Goal: Information Seeking & Learning: Find specific fact

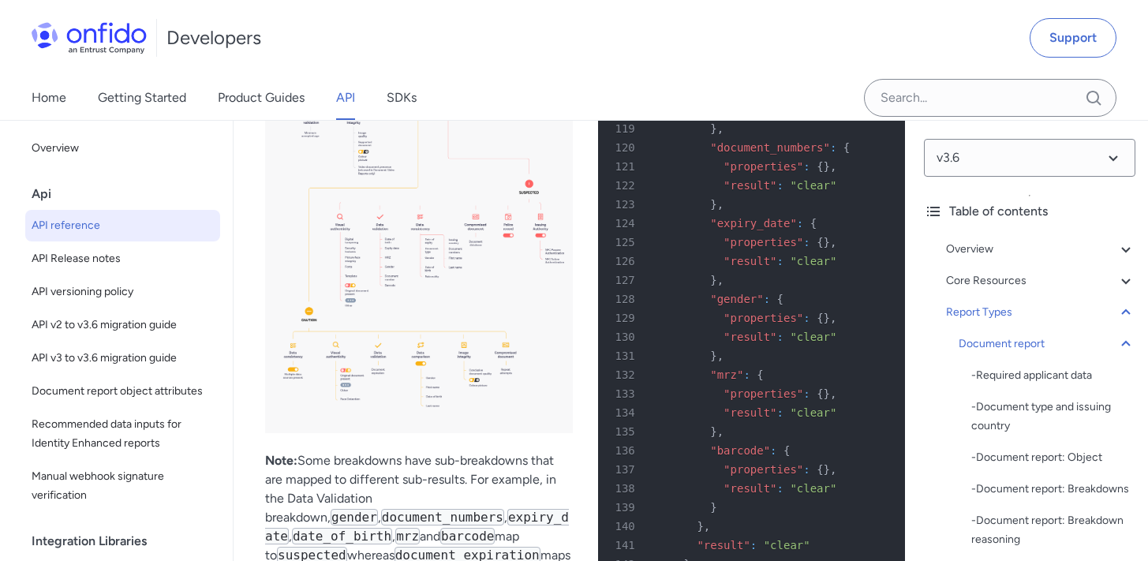
scroll to position [70150, 0]
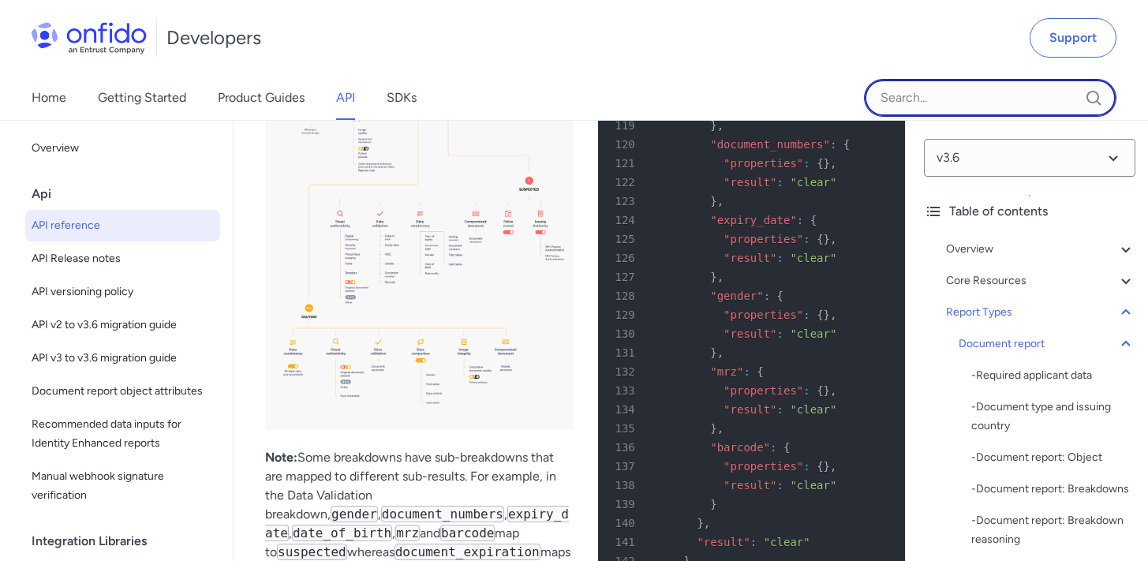
click at [898, 102] on input "Onfido search input field" at bounding box center [990, 98] width 252 height 38
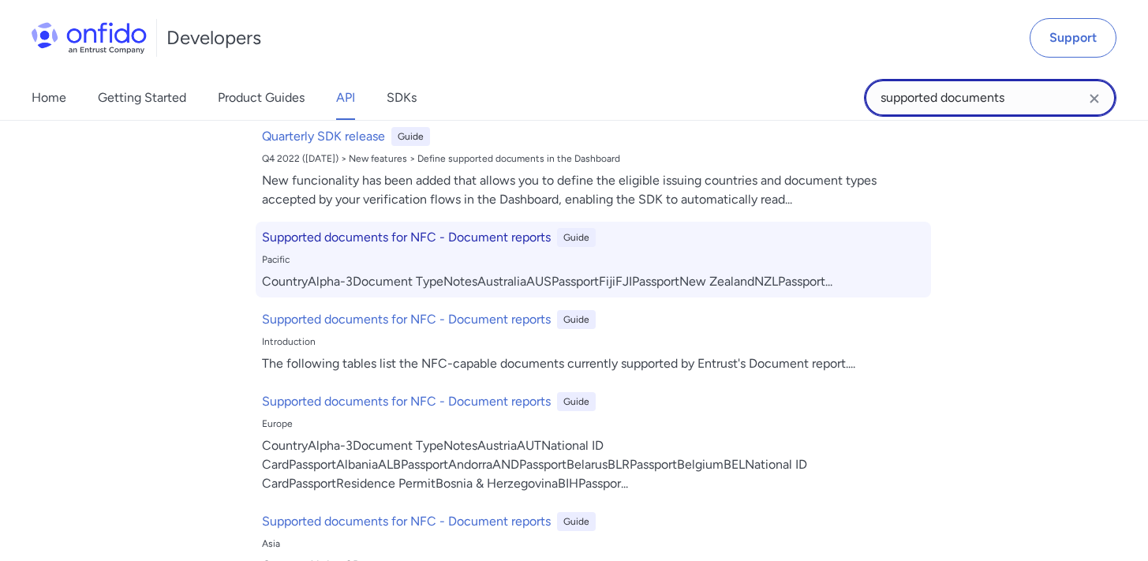
scroll to position [262, 0]
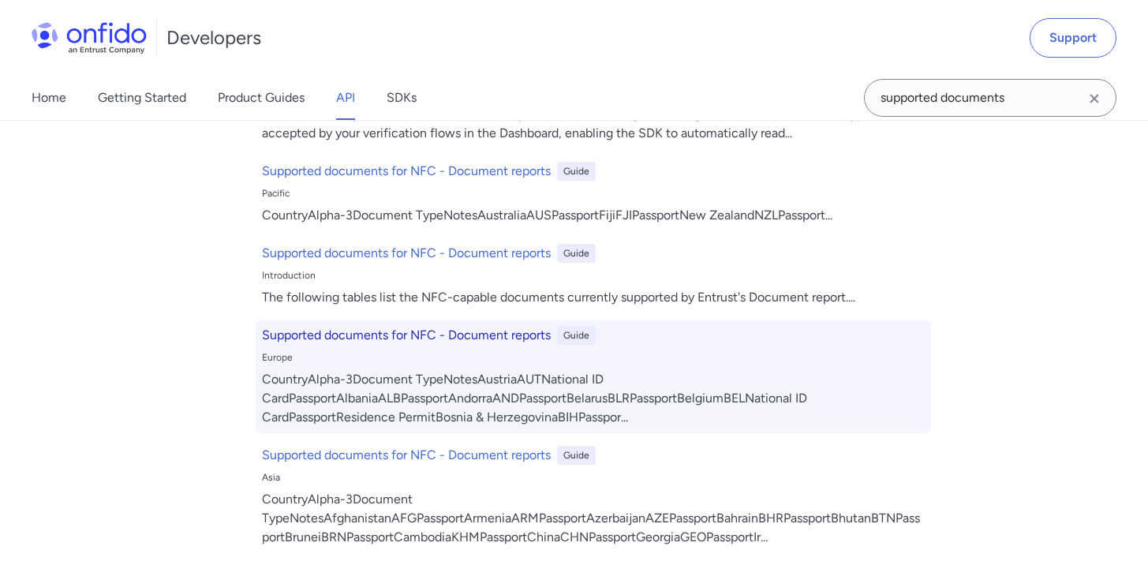
click at [326, 342] on h6 "Supported documents for NFC - Document reports" at bounding box center [406, 335] width 289 height 19
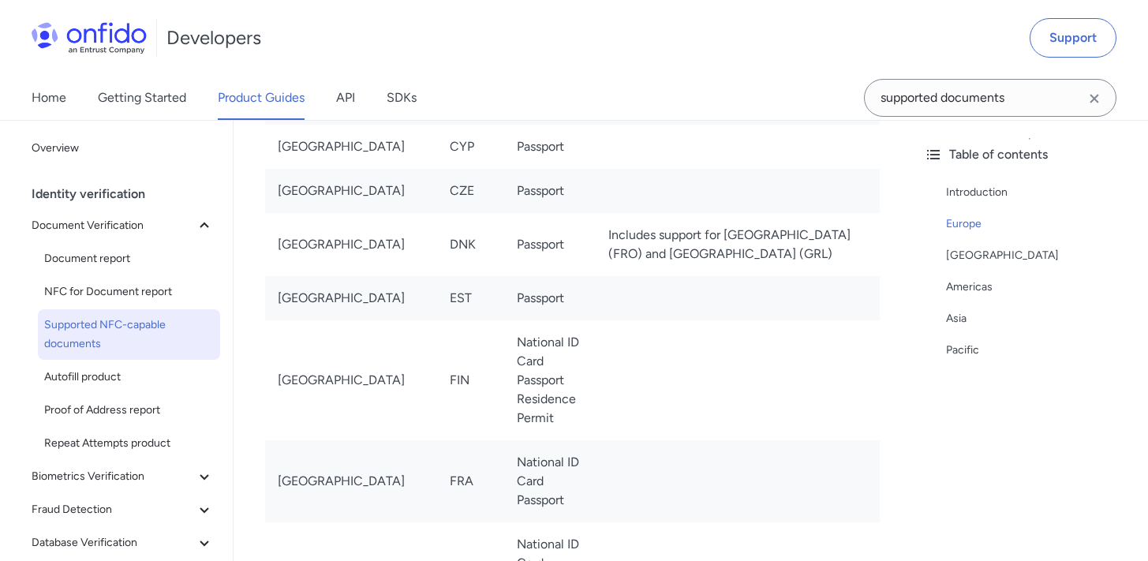
scroll to position [1056, 0]
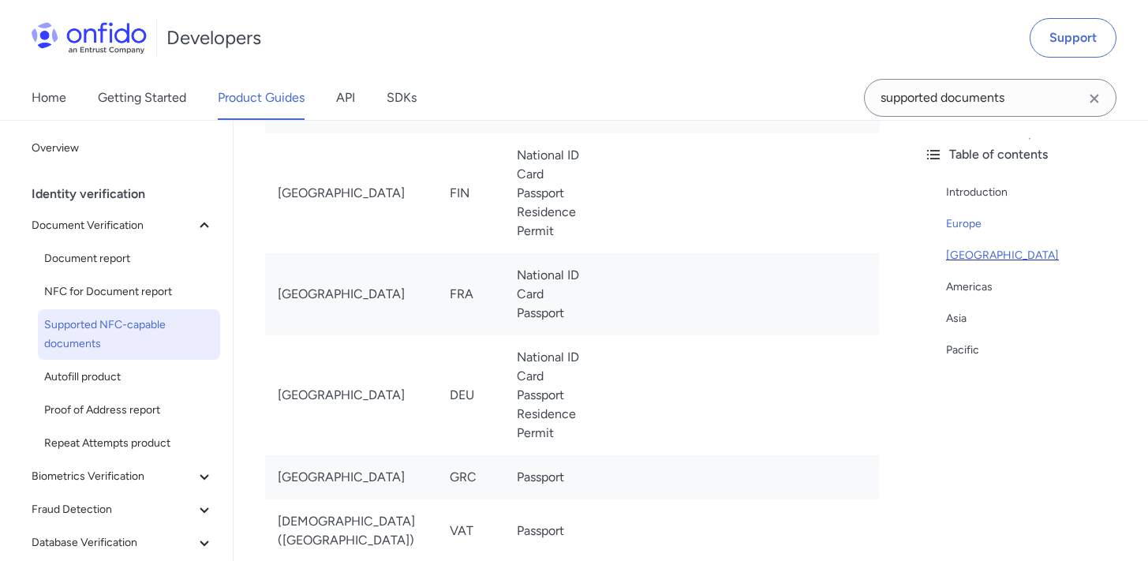
click at [973, 257] on div "[GEOGRAPHIC_DATA]" at bounding box center [1040, 255] width 189 height 19
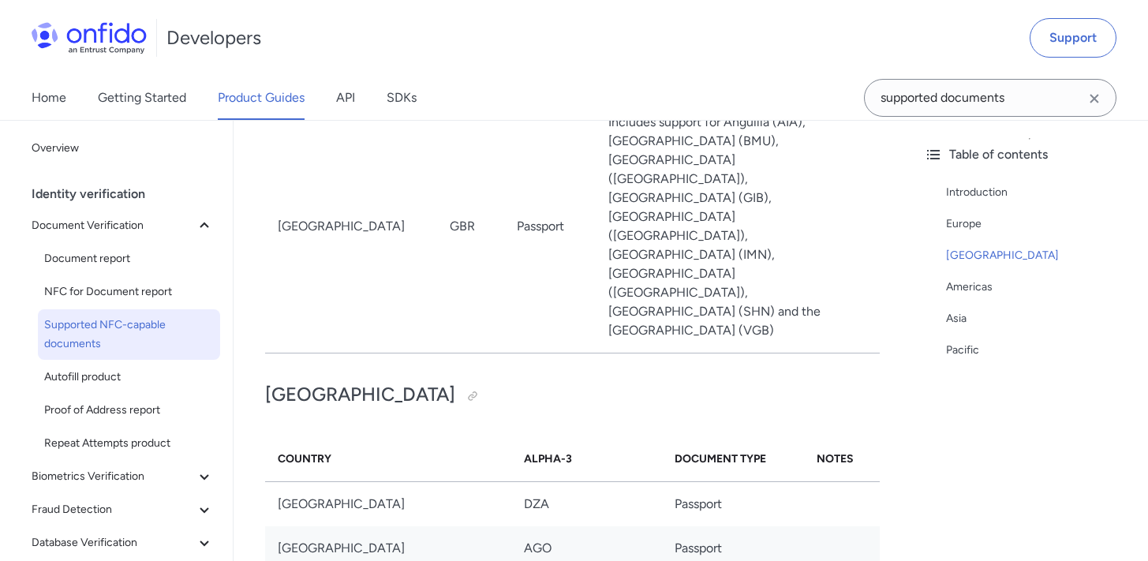
scroll to position [3425, 0]
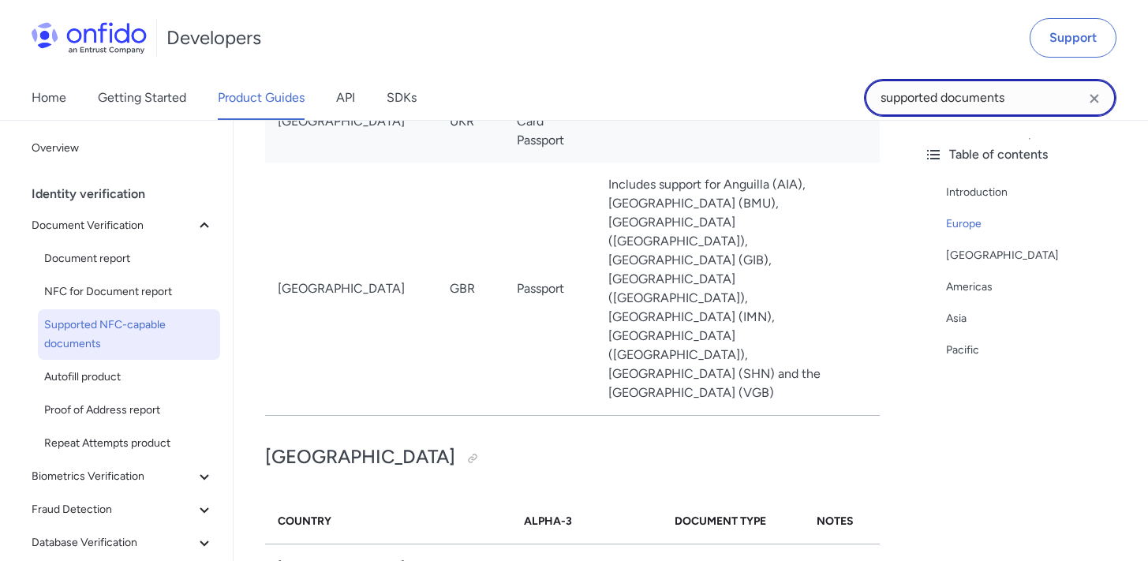
click at [973, 90] on input "supported documents" at bounding box center [990, 98] width 252 height 38
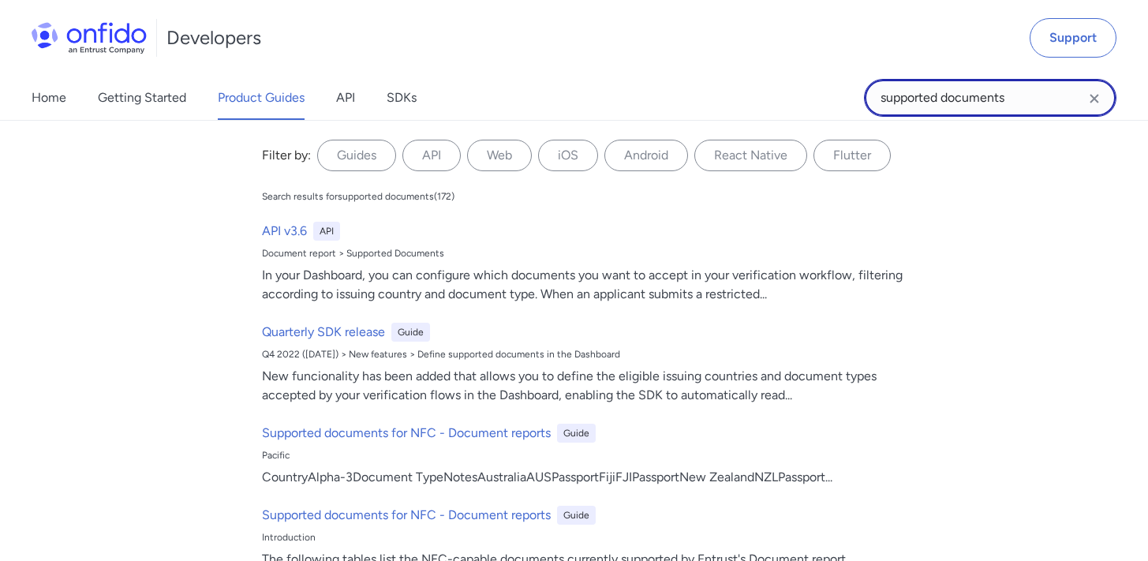
click at [1033, 96] on input "supported documents" at bounding box center [990, 98] width 252 height 38
type input "supported documents Egypt"
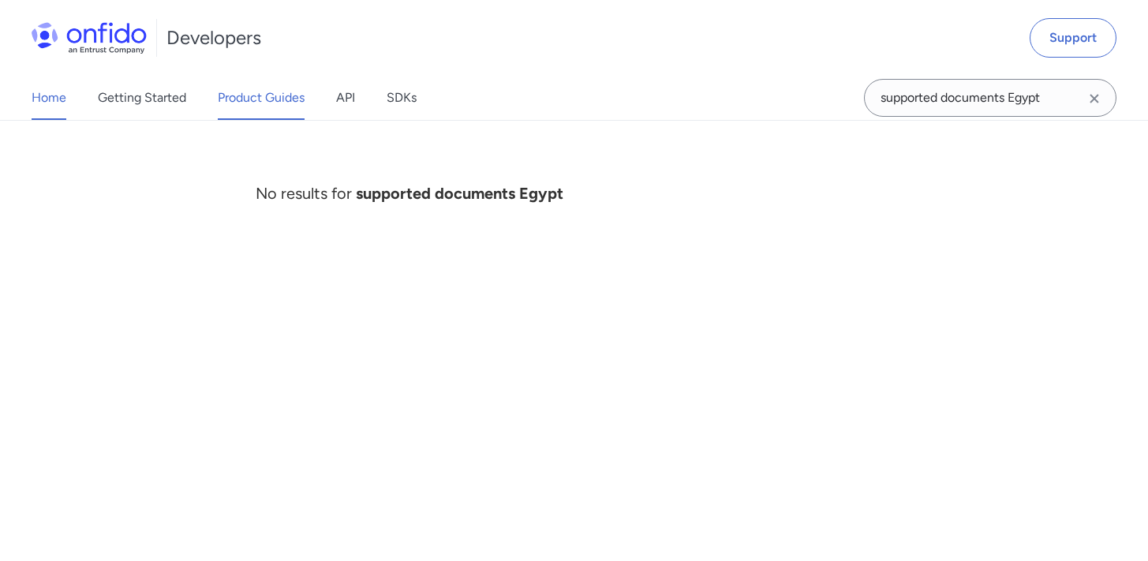
click at [59, 99] on link "Home" at bounding box center [49, 98] width 35 height 44
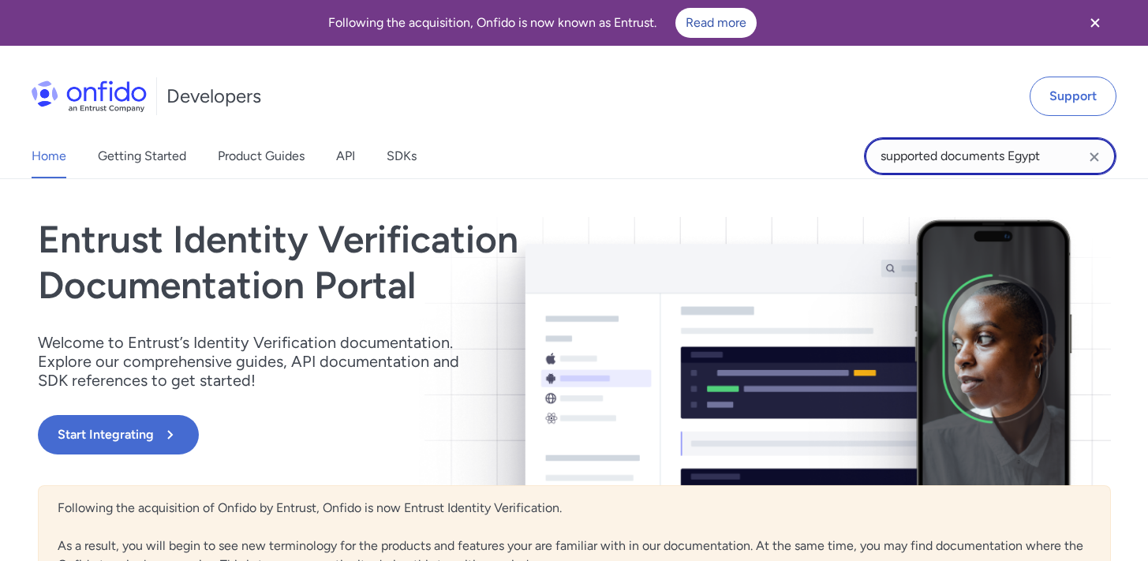
click at [1048, 171] on input "supported documents Egypt" at bounding box center [990, 156] width 252 height 38
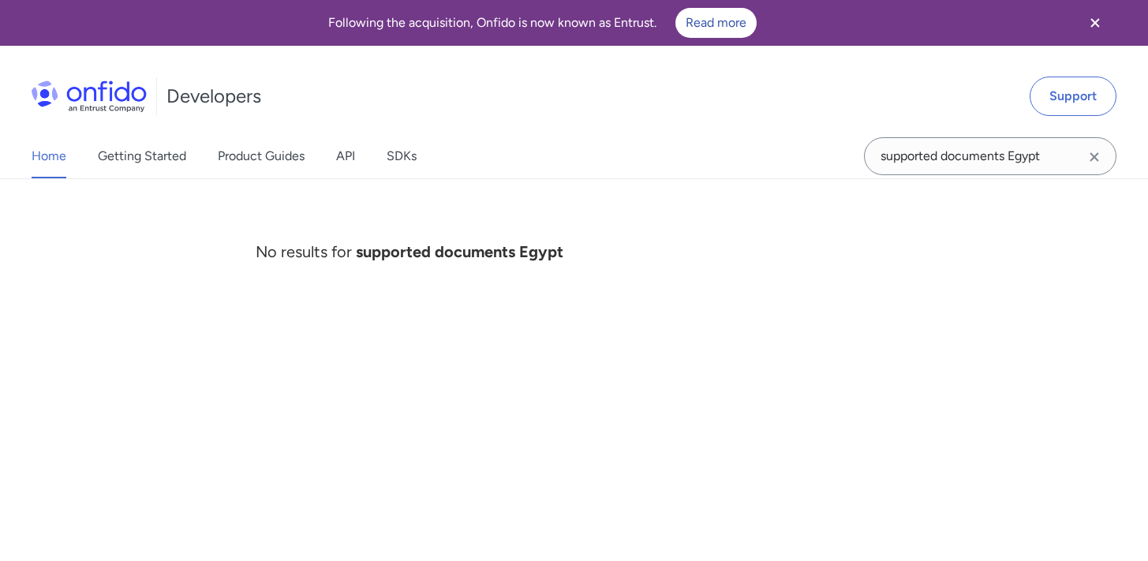
click at [1090, 156] on icon "Clear search field button" at bounding box center [1094, 157] width 19 height 19
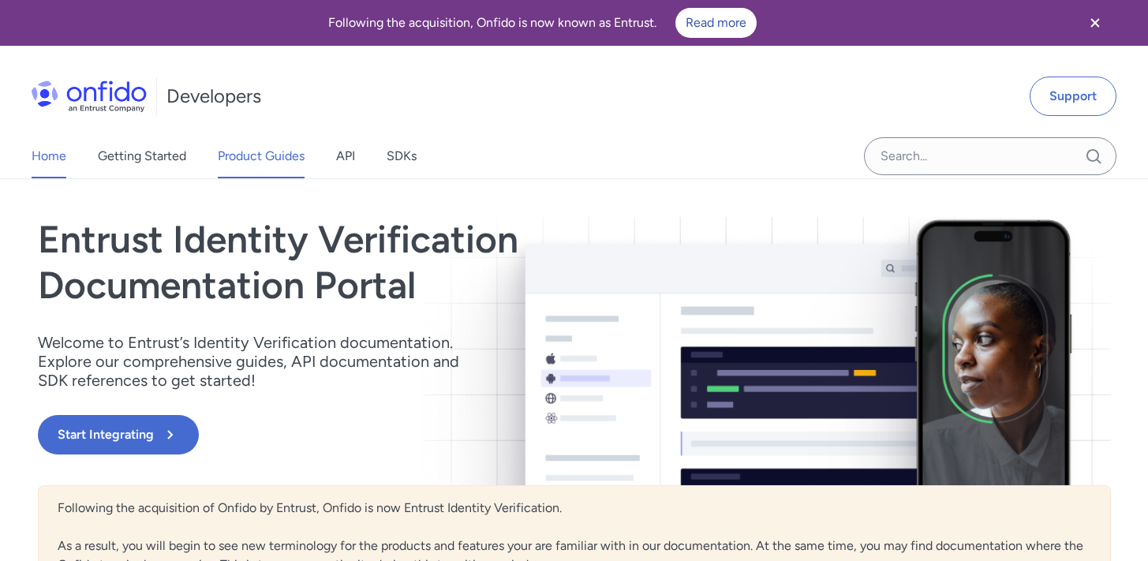
click at [282, 160] on link "Product Guides" at bounding box center [261, 156] width 87 height 44
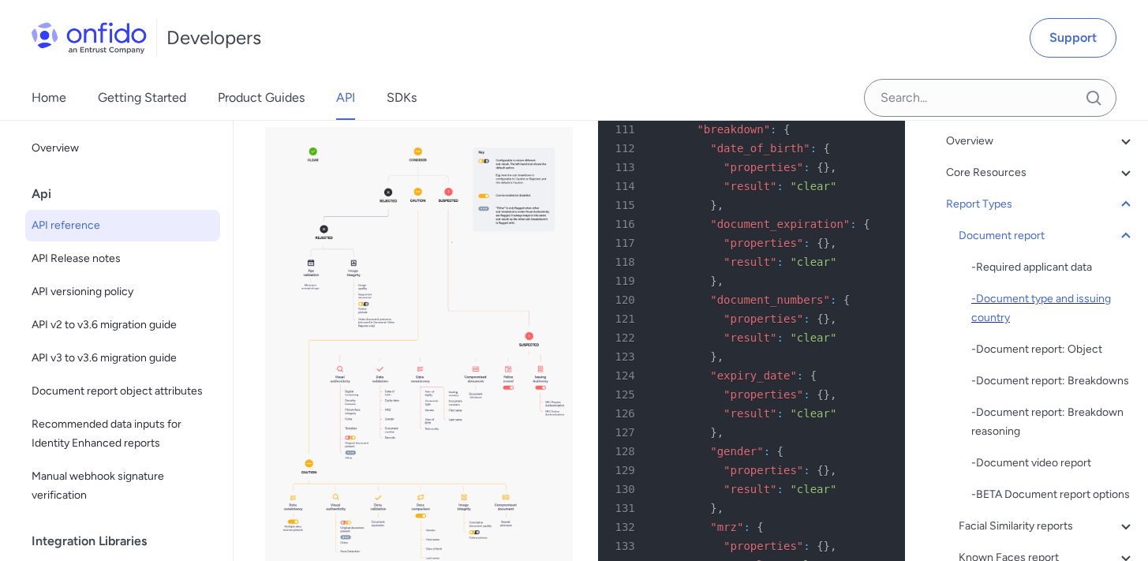
scroll to position [109, 0]
click at [1019, 309] on div "- Document type and issuing country" at bounding box center [1053, 308] width 164 height 38
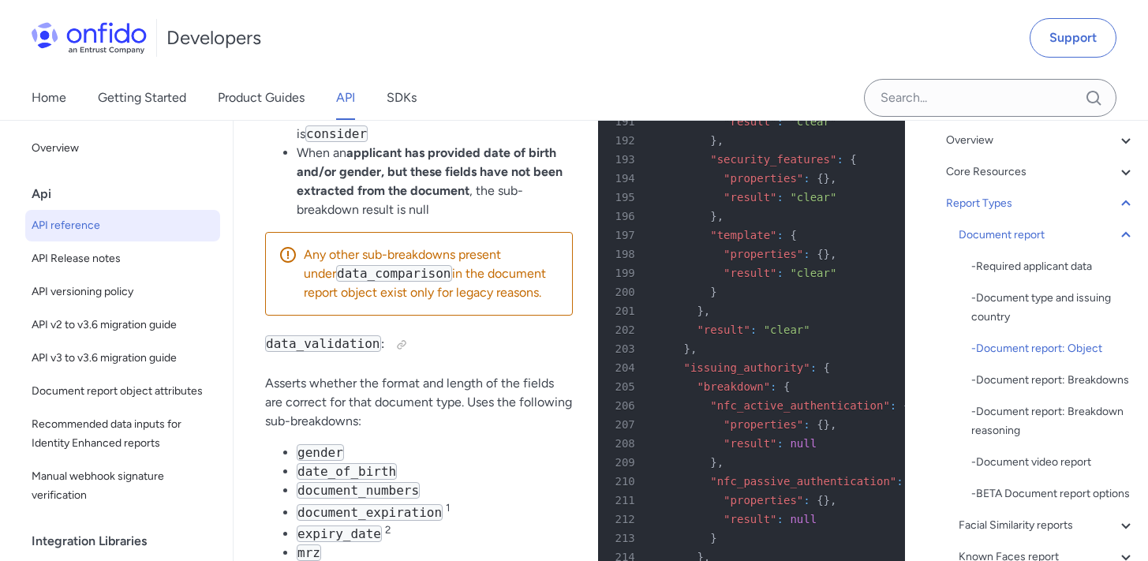
scroll to position [71768, 0]
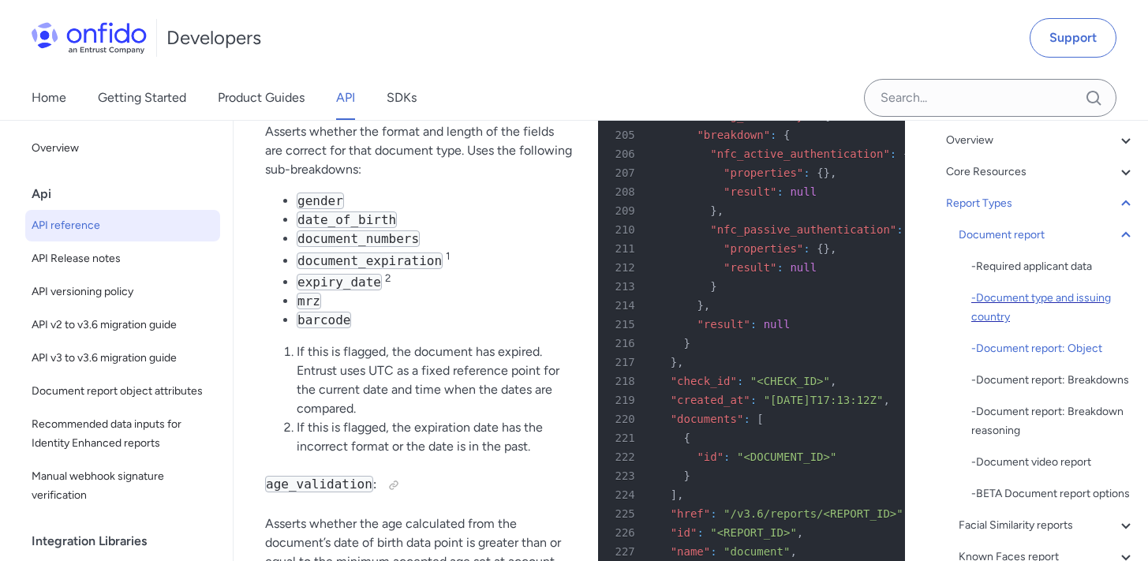
click at [981, 319] on div "- Document type and issuing country" at bounding box center [1053, 308] width 164 height 38
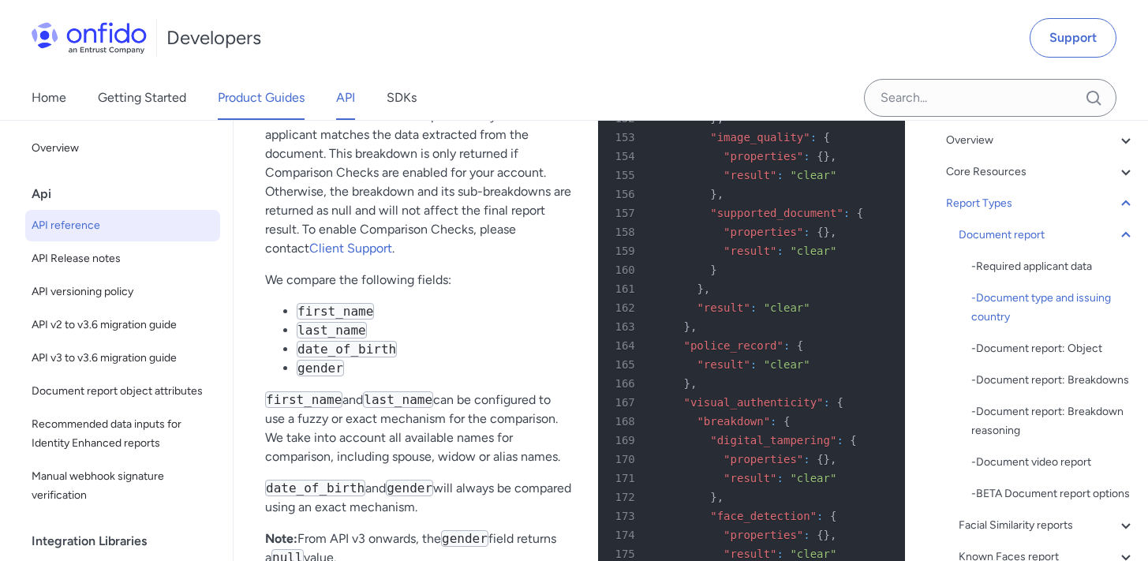
click at [247, 99] on link "Product Guides" at bounding box center [261, 98] width 87 height 44
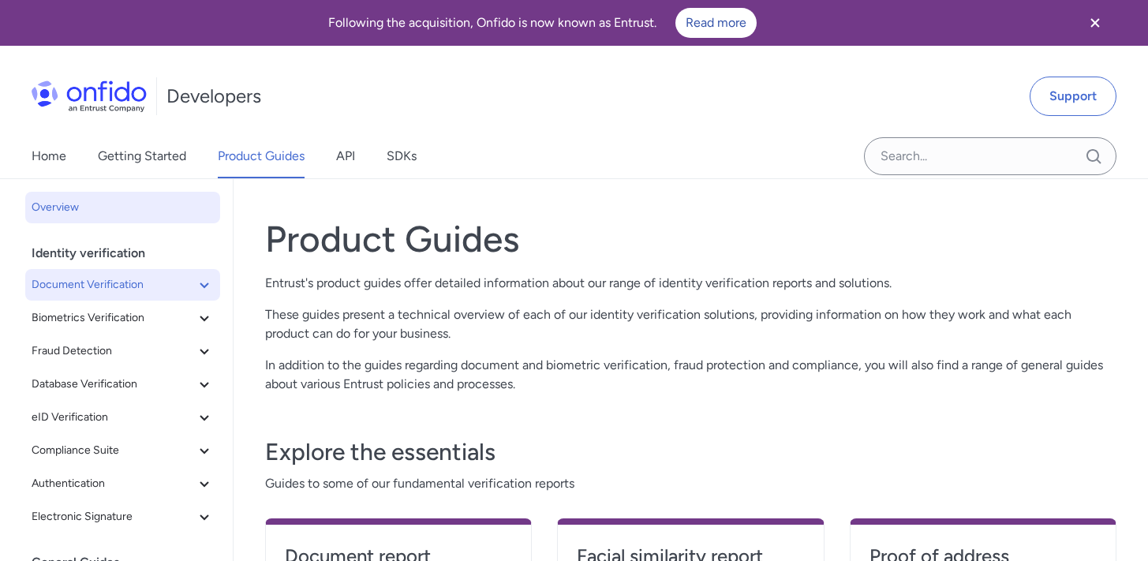
click at [140, 289] on span "Document Verification" at bounding box center [113, 284] width 163 height 19
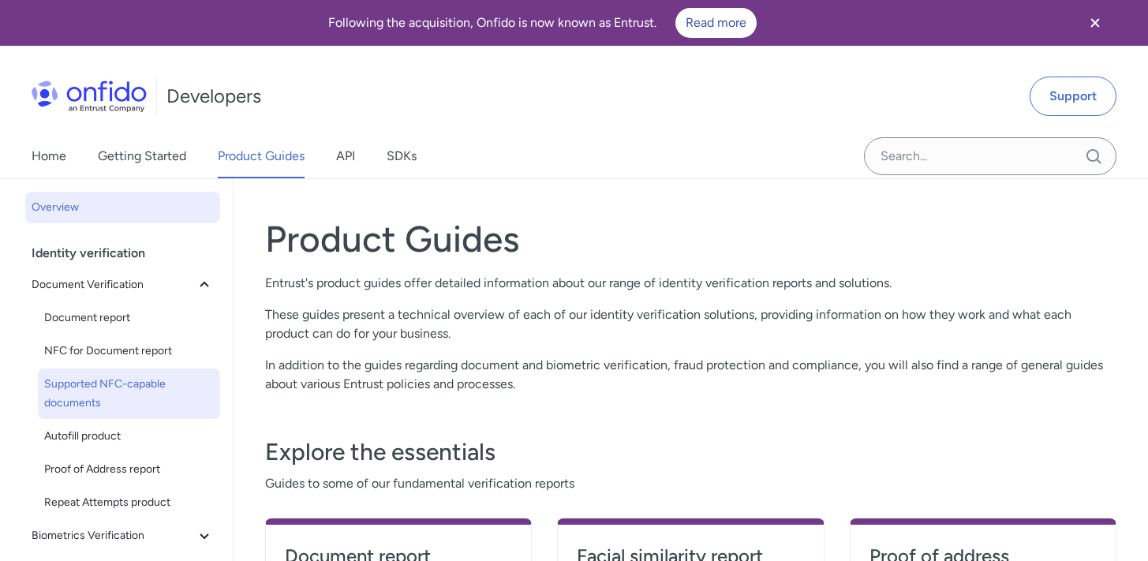
click at [144, 404] on span "Supported NFC-capable documents" at bounding box center [129, 394] width 170 height 38
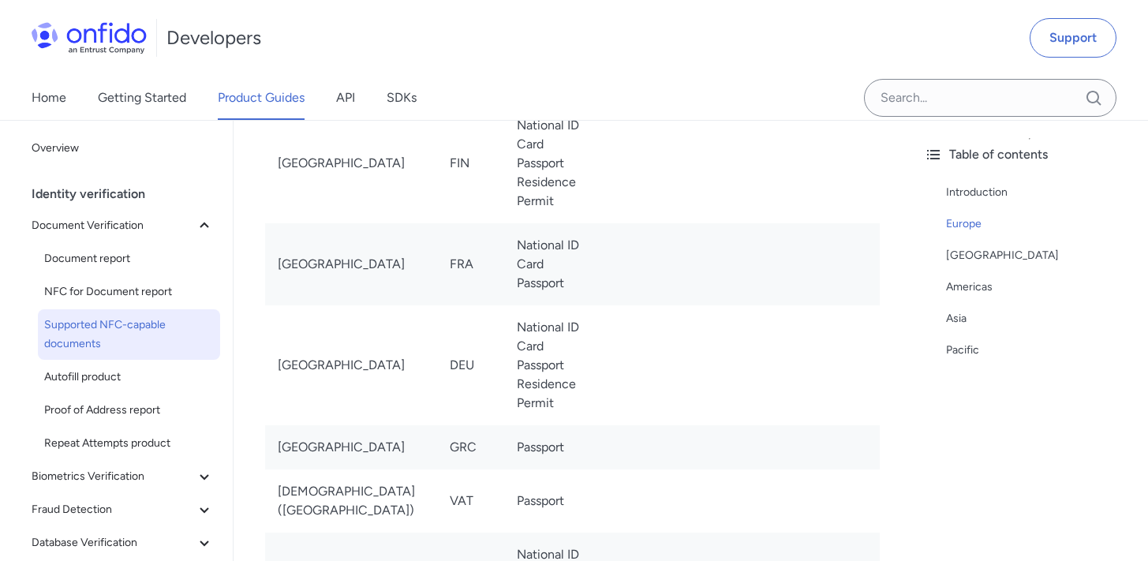
scroll to position [809, 0]
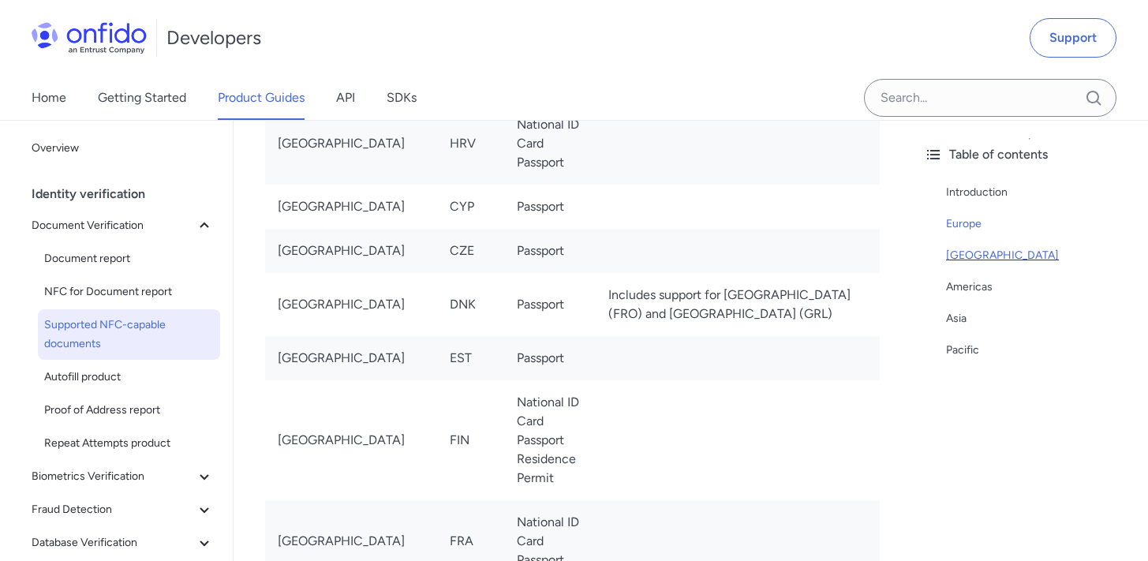
click at [965, 254] on div "[GEOGRAPHIC_DATA]" at bounding box center [1040, 255] width 189 height 19
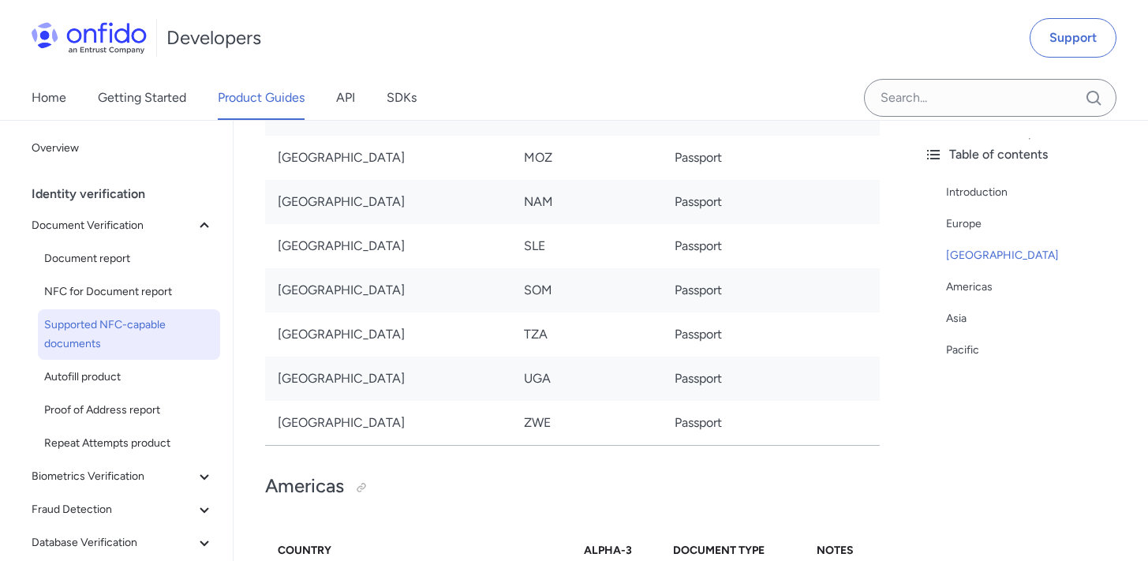
scroll to position [4580, 0]
